Goal: Task Accomplishment & Management: Use online tool/utility

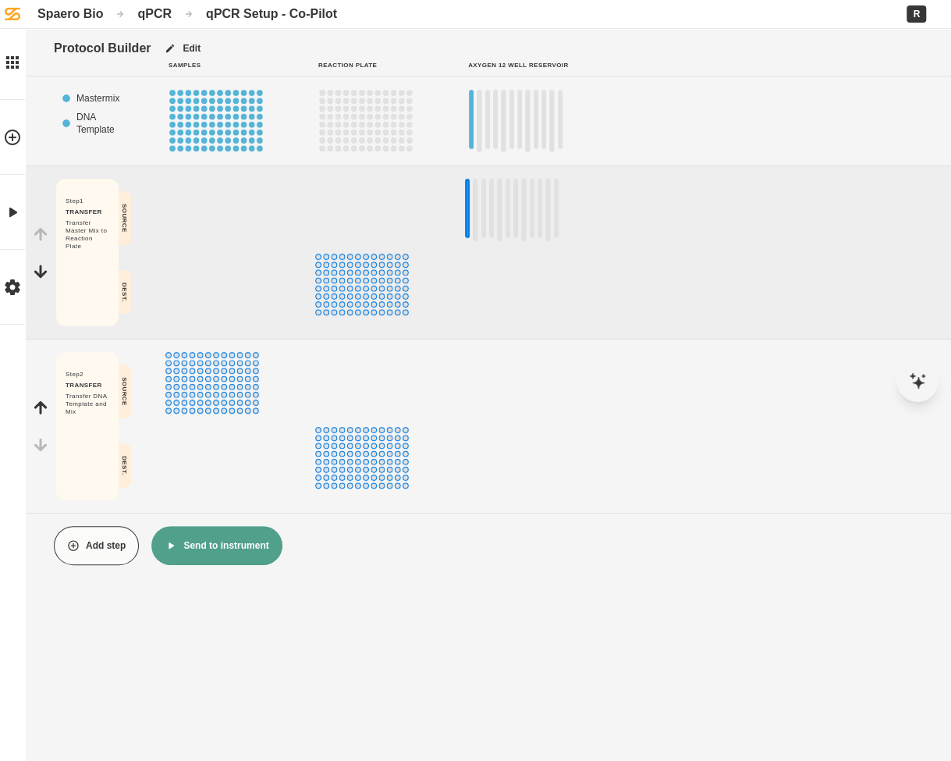
click at [61, 20] on div "Spaero Bio" at bounding box center [70, 13] width 66 height 15
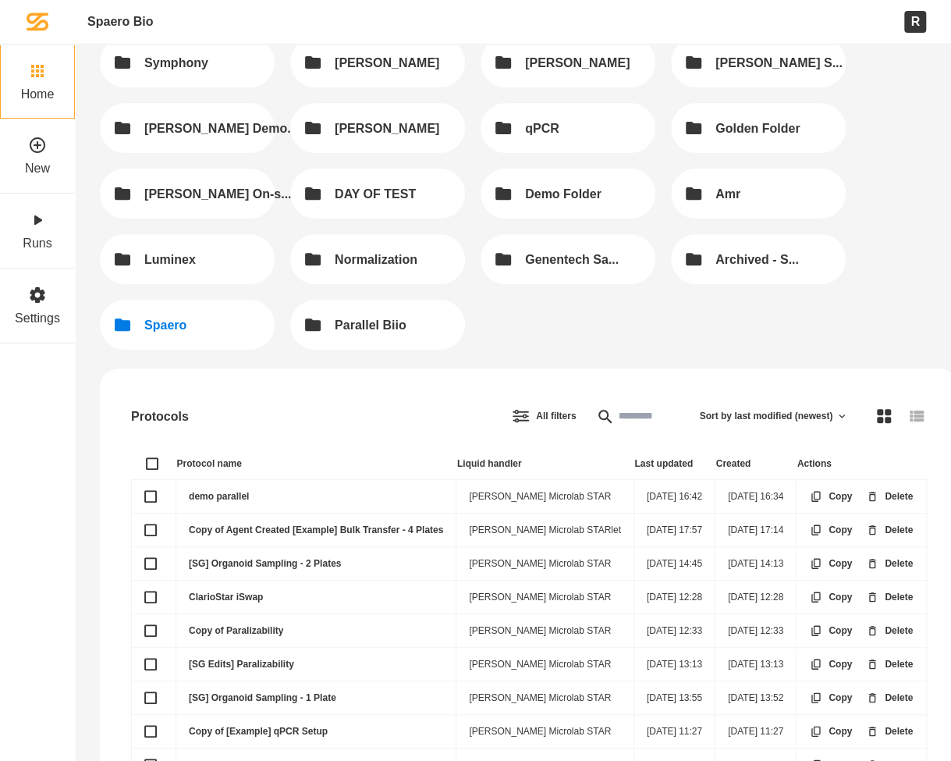
scroll to position [161, 0]
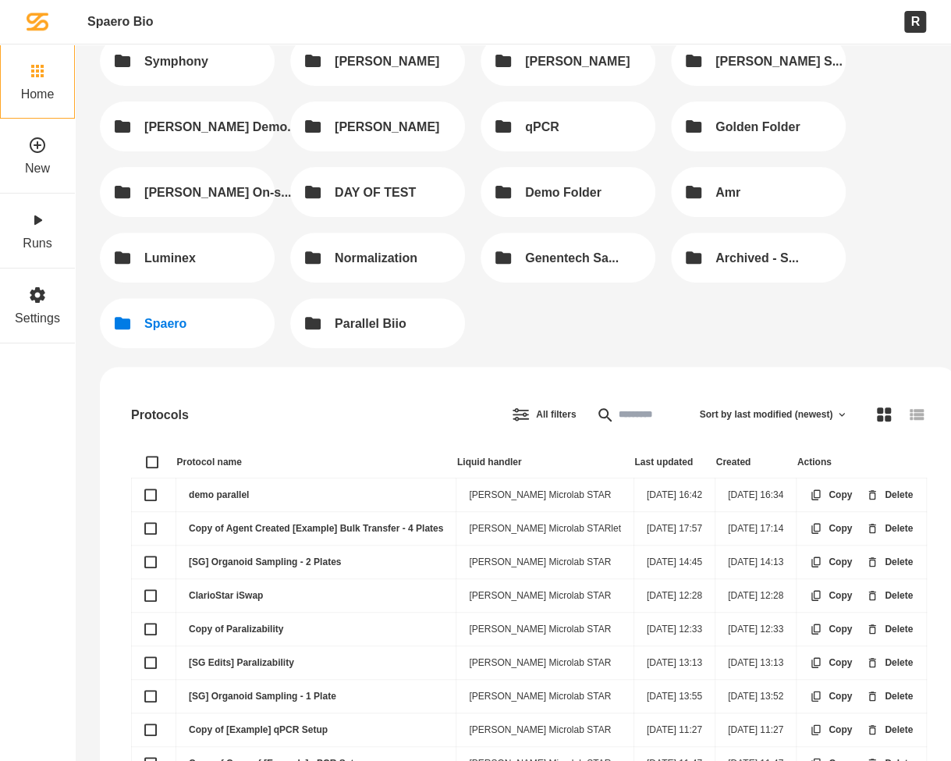
click at [227, 324] on button "Spaero" at bounding box center [187, 323] width 175 height 50
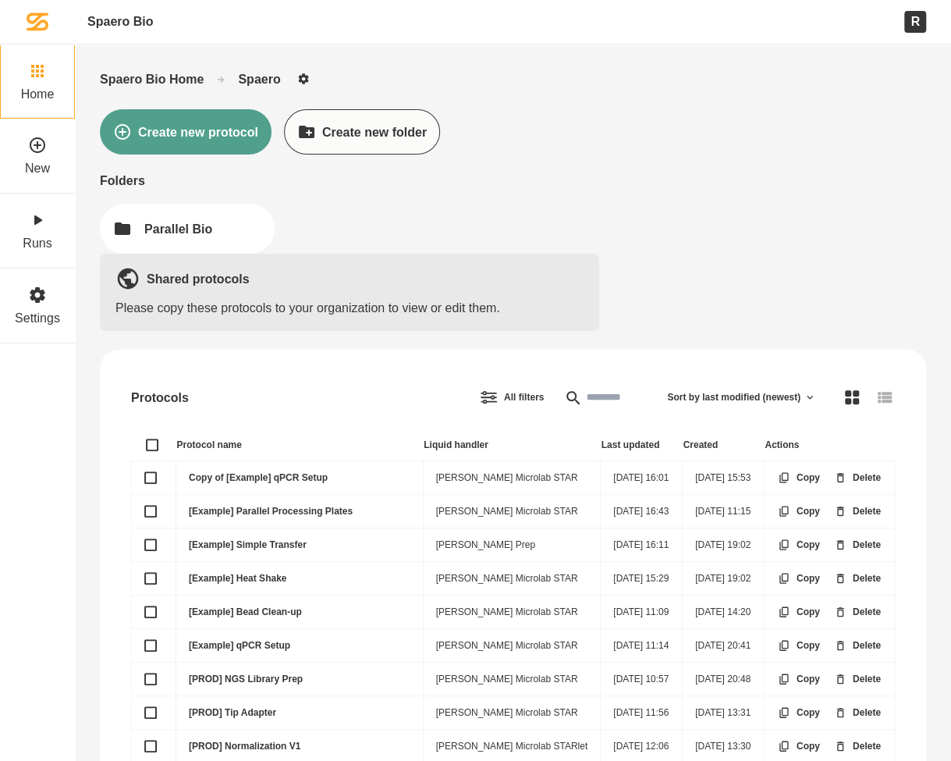
scroll to position [115, 0]
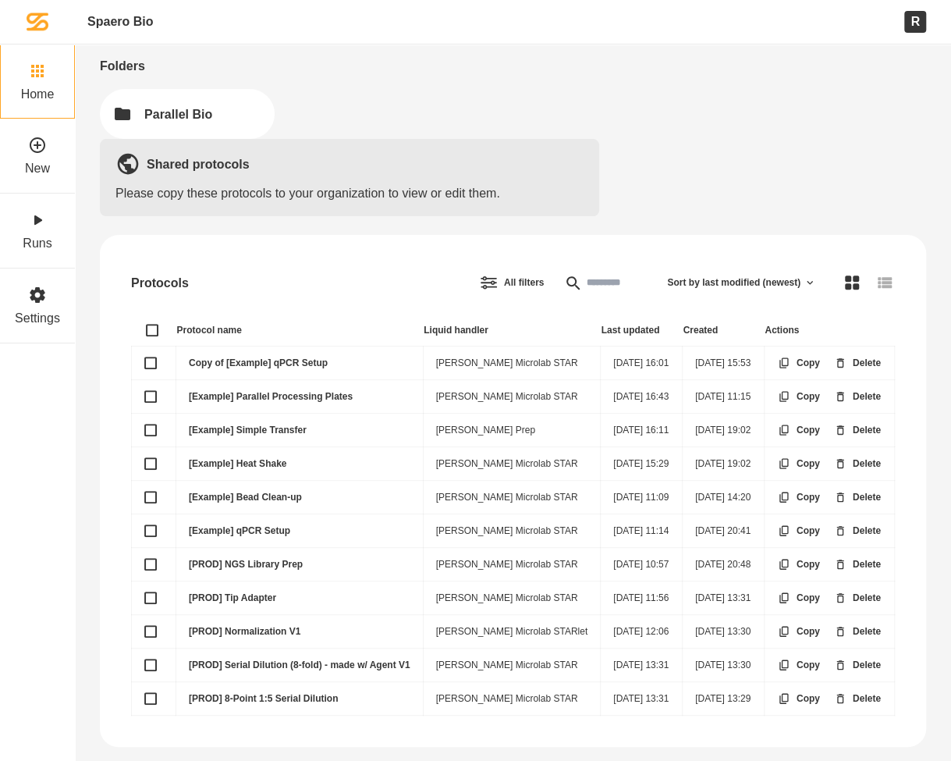
click at [272, 626] on link "[PROD] Normalization V1" at bounding box center [245, 631] width 112 height 11
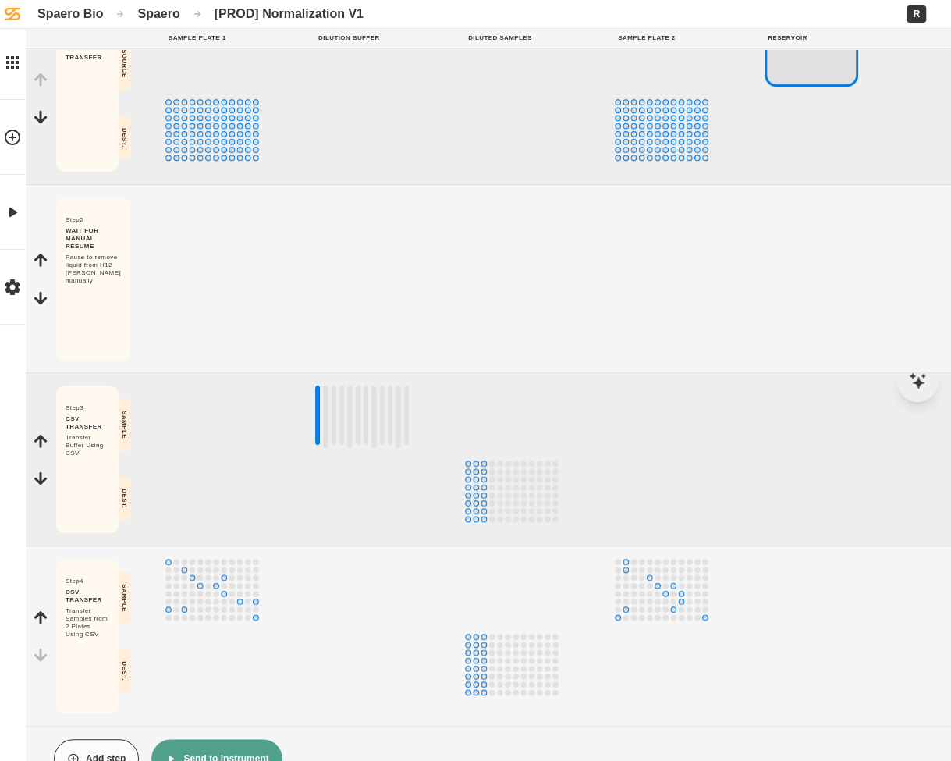
scroll to position [194, 0]
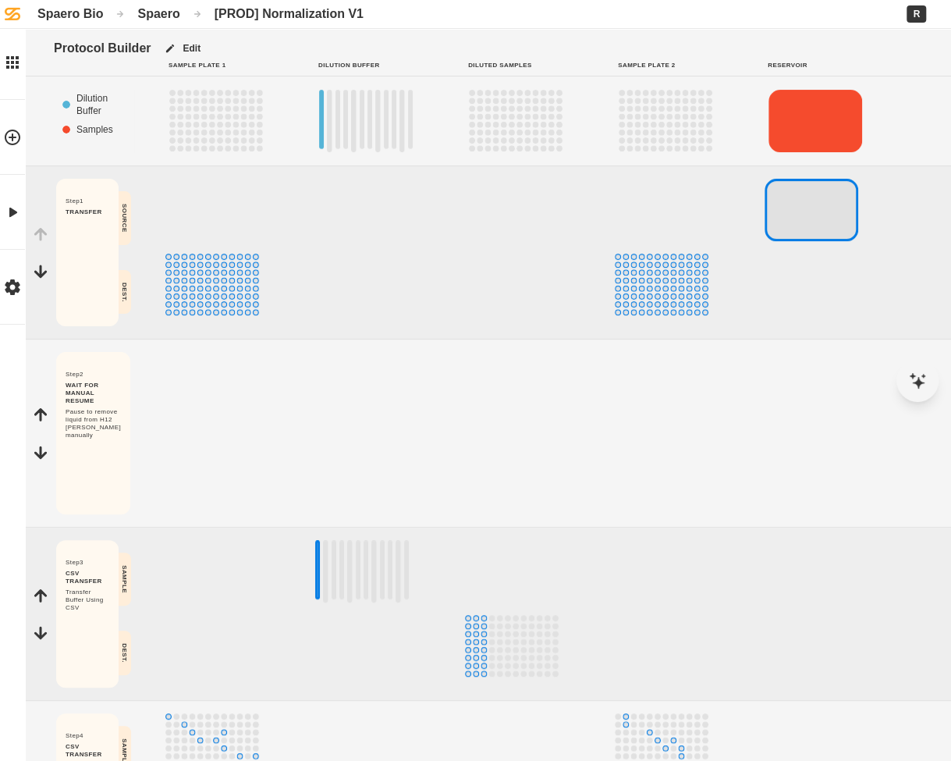
scroll to position [194, 0]
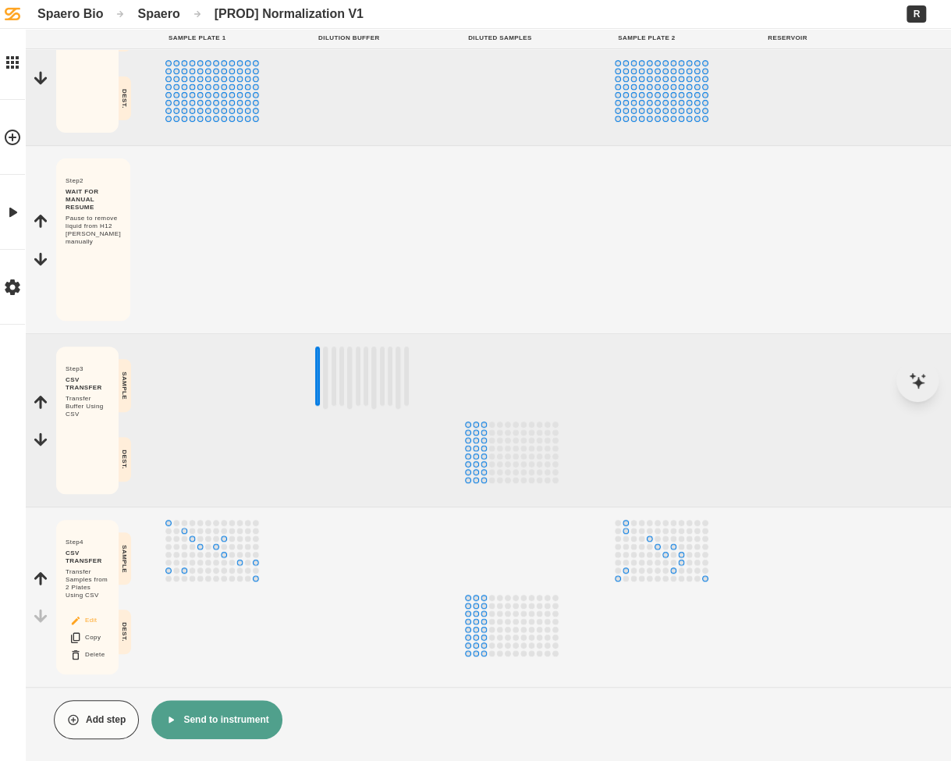
click at [105, 620] on button "Edit" at bounding box center [87, 620] width 50 height 20
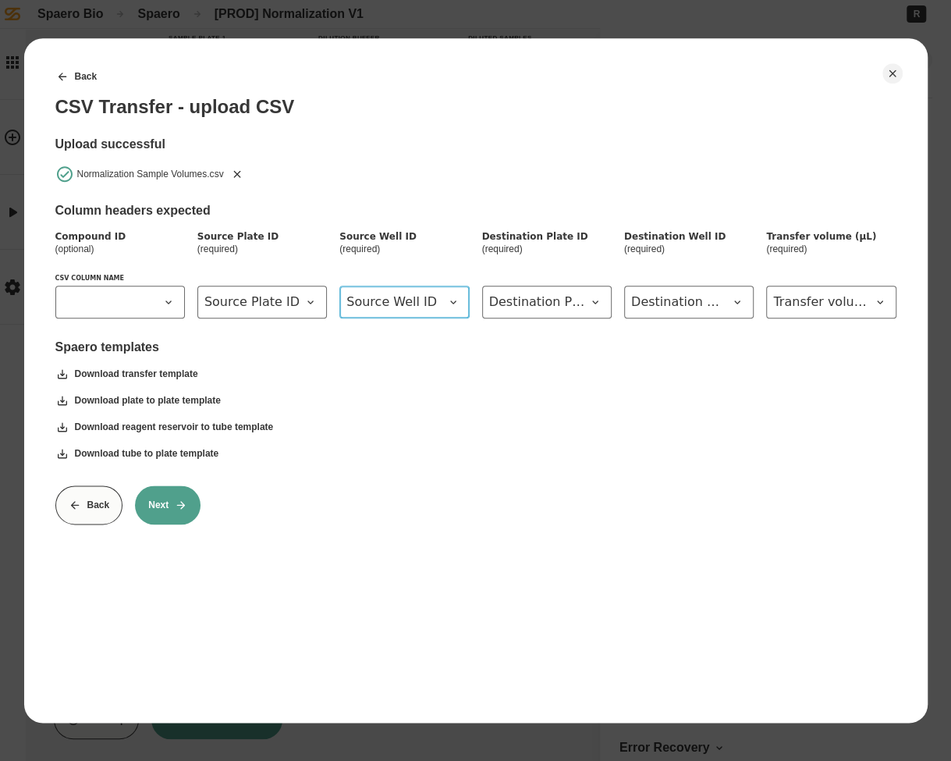
click at [433, 300] on span "Source Well ID" at bounding box center [394, 302] width 97 height 19
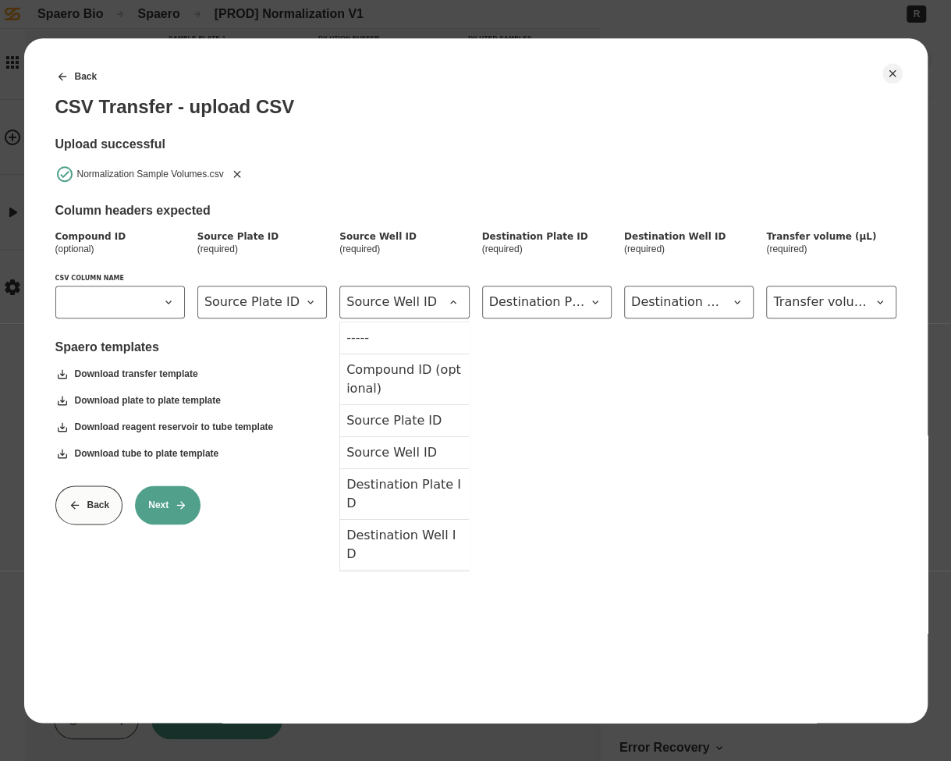
click at [448, 197] on div "Back CSV Transfer - upload CSV Upload successful Normalization Sample Volumes.c…" at bounding box center [475, 290] width 841 height 467
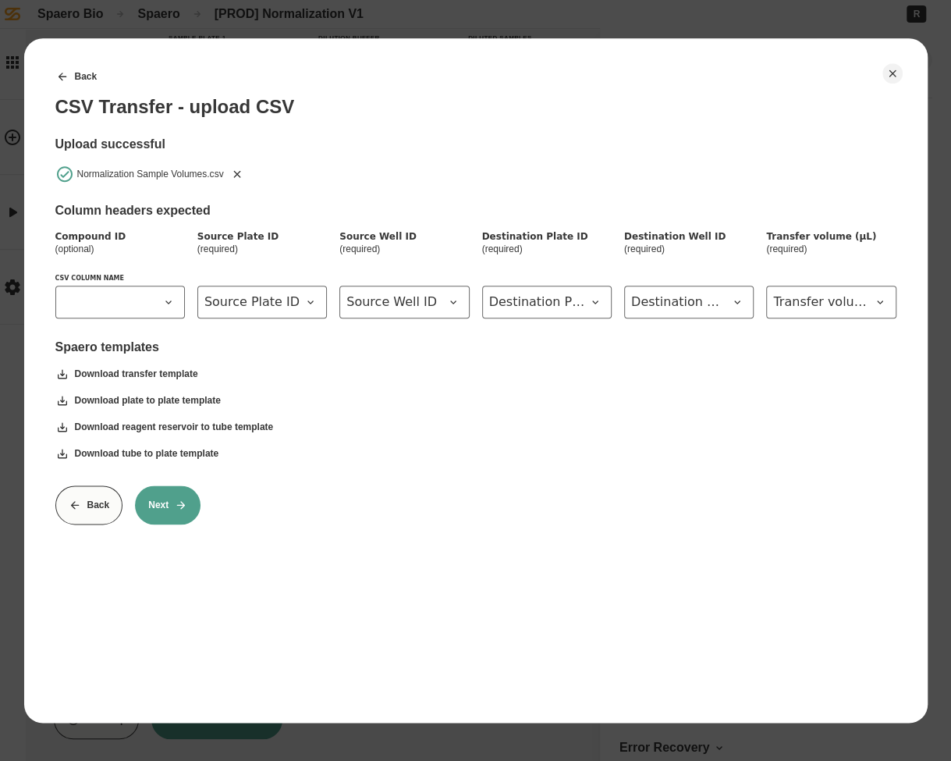
click at [167, 509] on button "Next" at bounding box center [168, 504] width 66 height 39
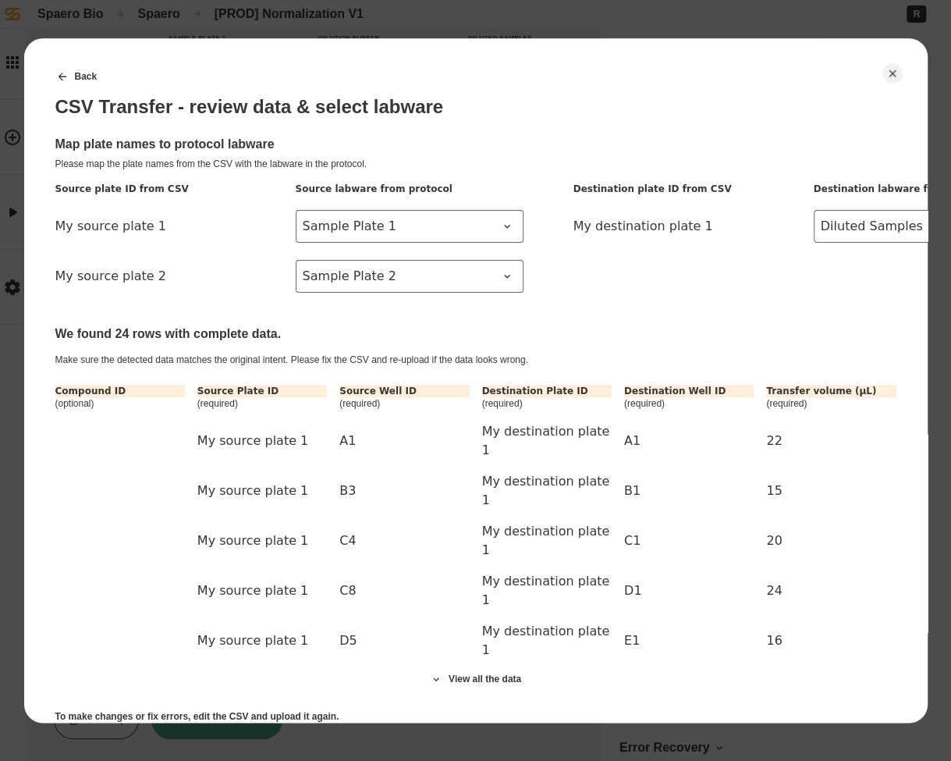
scroll to position [92, 0]
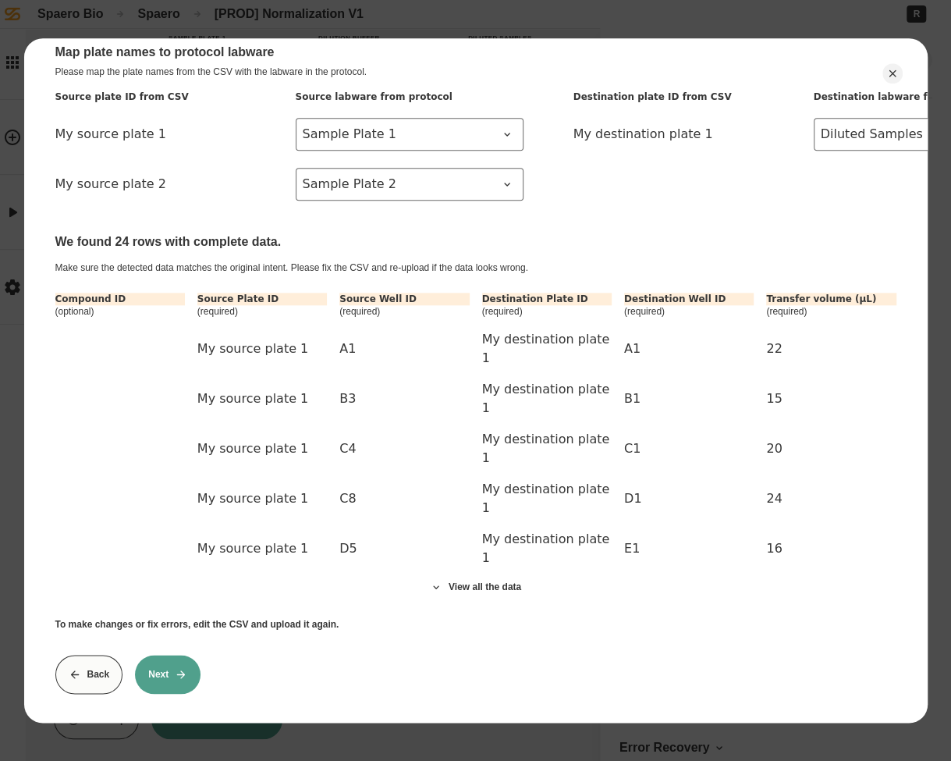
click at [190, 660] on button "Next" at bounding box center [168, 674] width 66 height 39
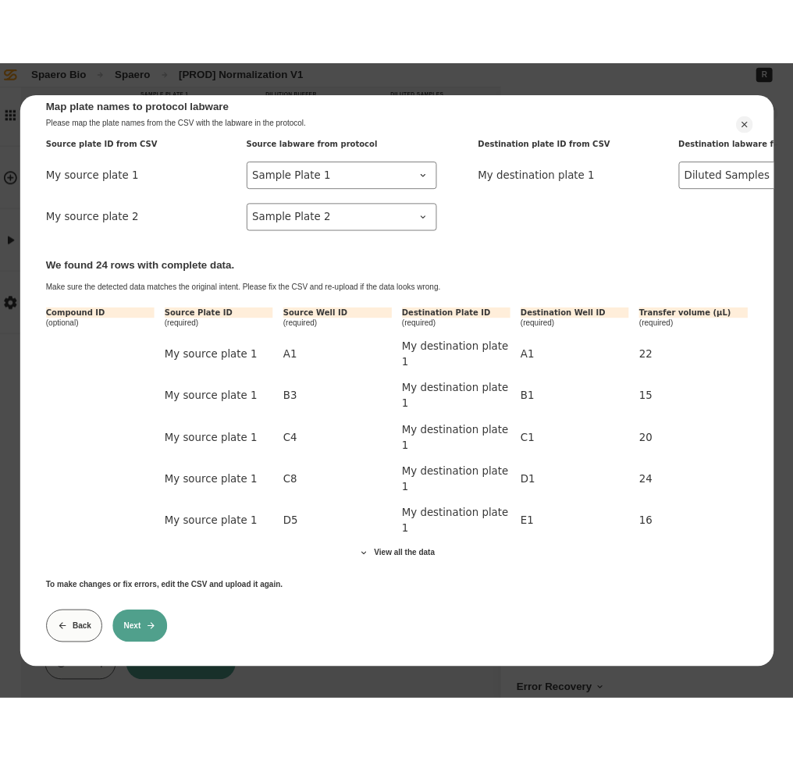
scroll to position [0, 0]
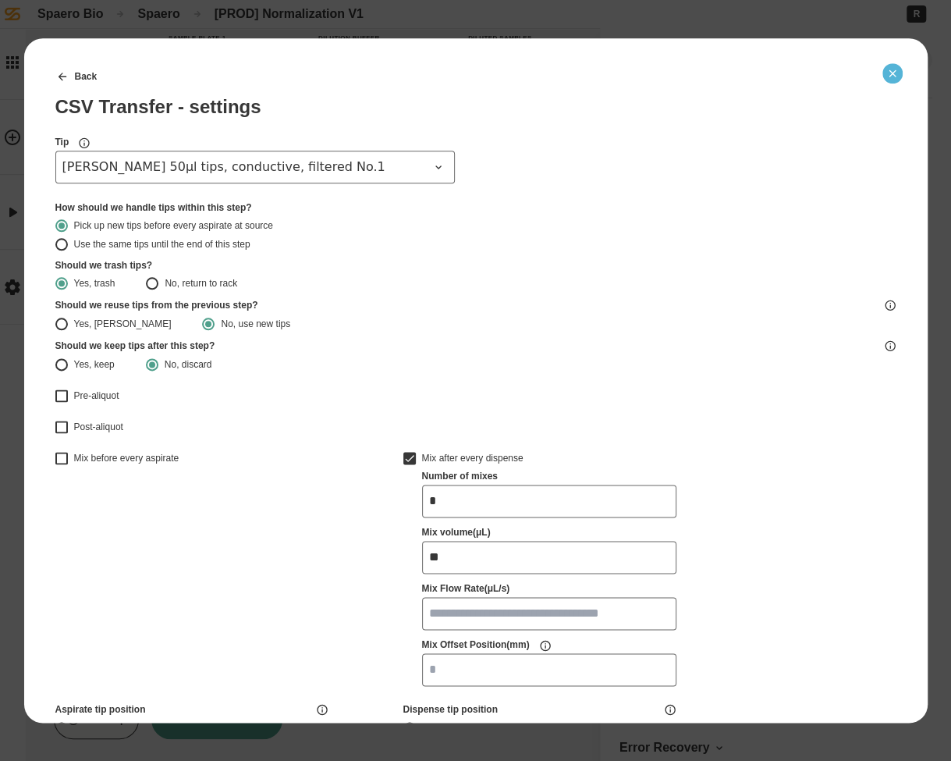
click at [897, 72] on icon "Close" at bounding box center [892, 73] width 12 height 12
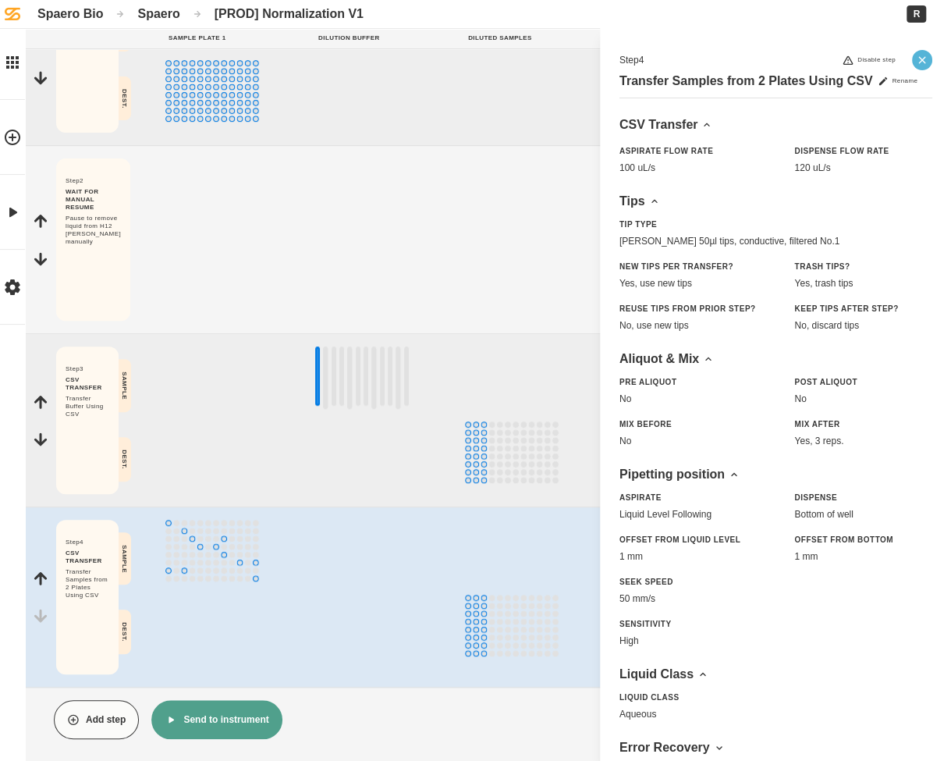
click at [926, 56] on icon "Close" at bounding box center [922, 60] width 12 height 12
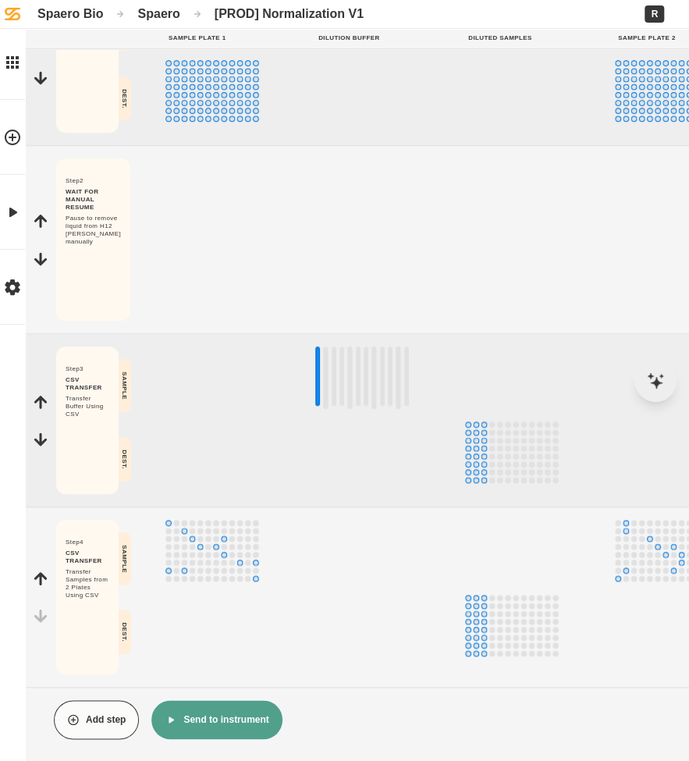
click at [201, 700] on button "Send to instrument" at bounding box center [216, 719] width 130 height 39
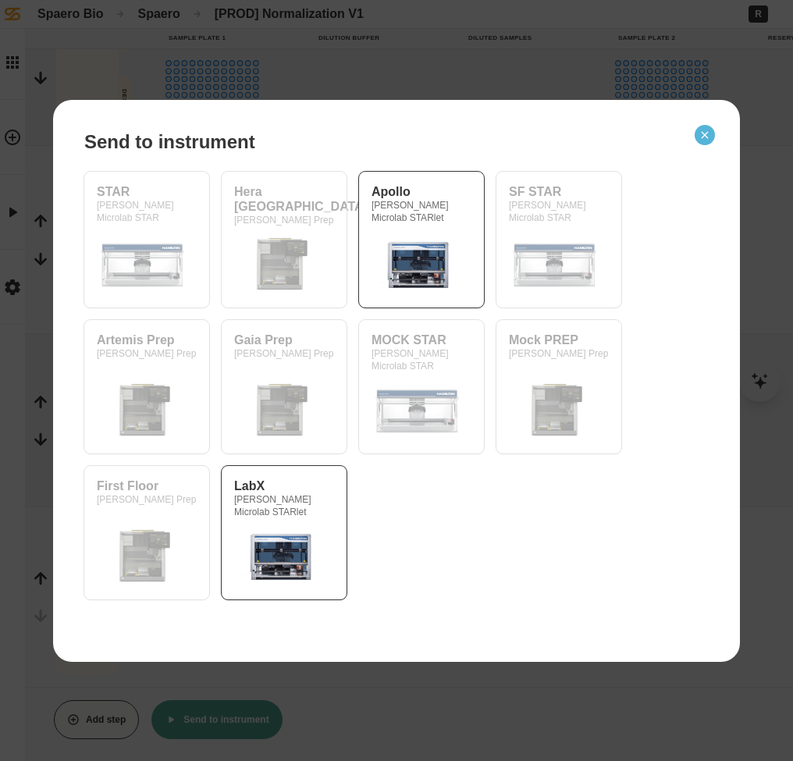
click at [710, 126] on button "Close" at bounding box center [704, 135] width 20 height 20
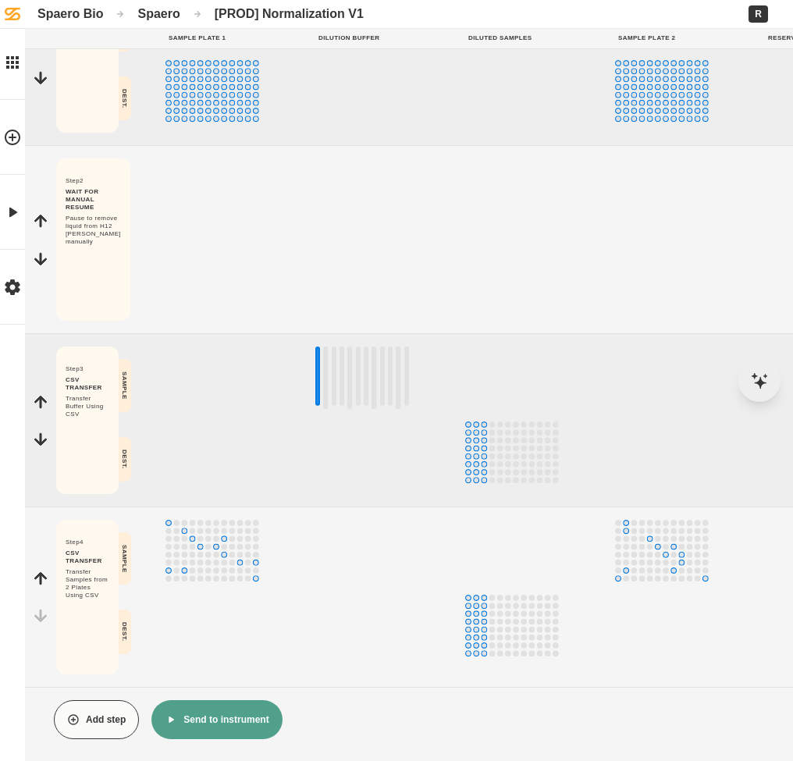
click at [250, 708] on button "Send to instrument" at bounding box center [216, 719] width 130 height 39
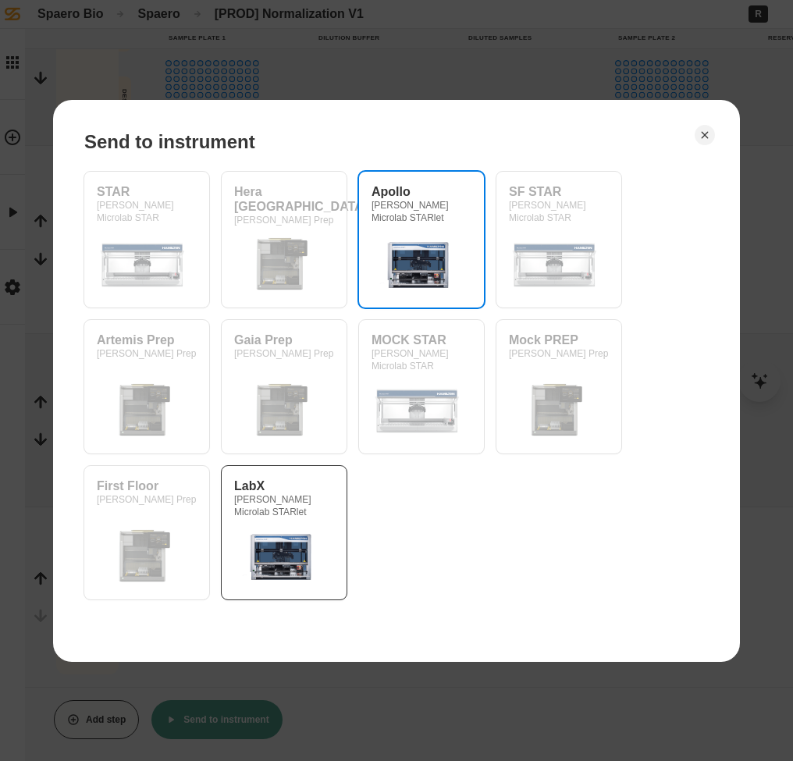
click at [383, 224] on div "[PERSON_NAME] Microlab STARlet" at bounding box center [421, 239] width 100 height 111
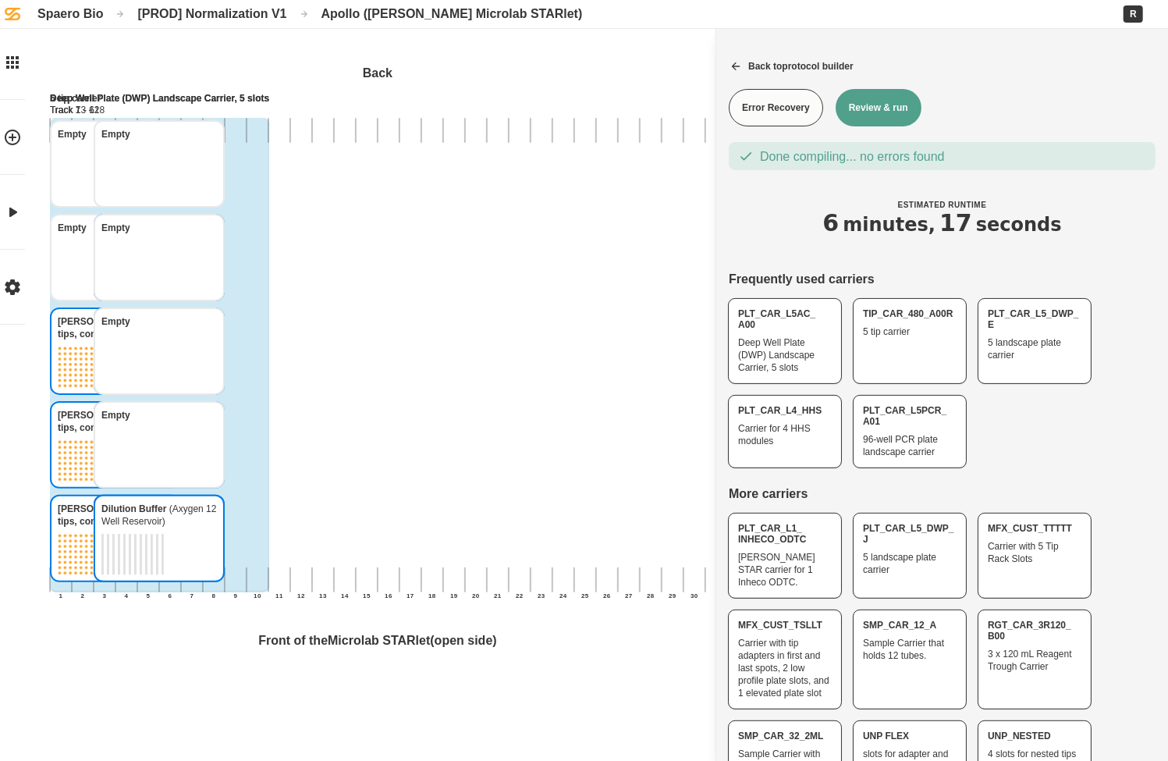
click at [879, 113] on button "Review & run" at bounding box center [879, 107] width 86 height 37
